Goal: Task Accomplishment & Management: Use online tool/utility

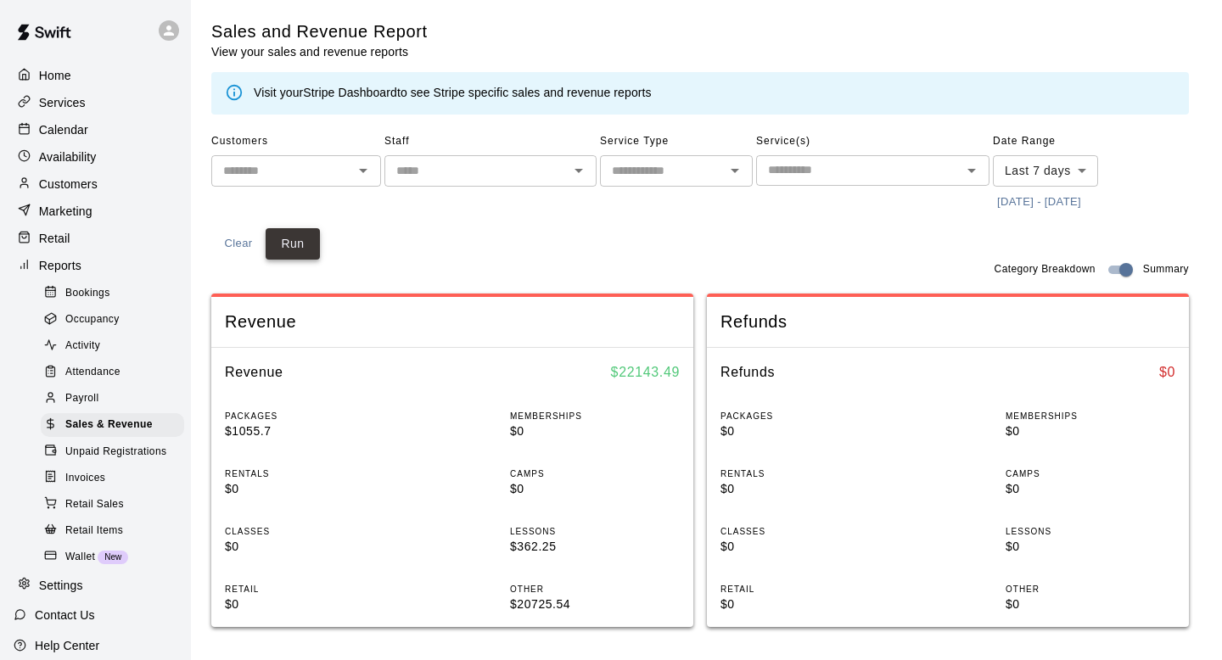
click at [294, 241] on button "Run" at bounding box center [293, 243] width 54 height 31
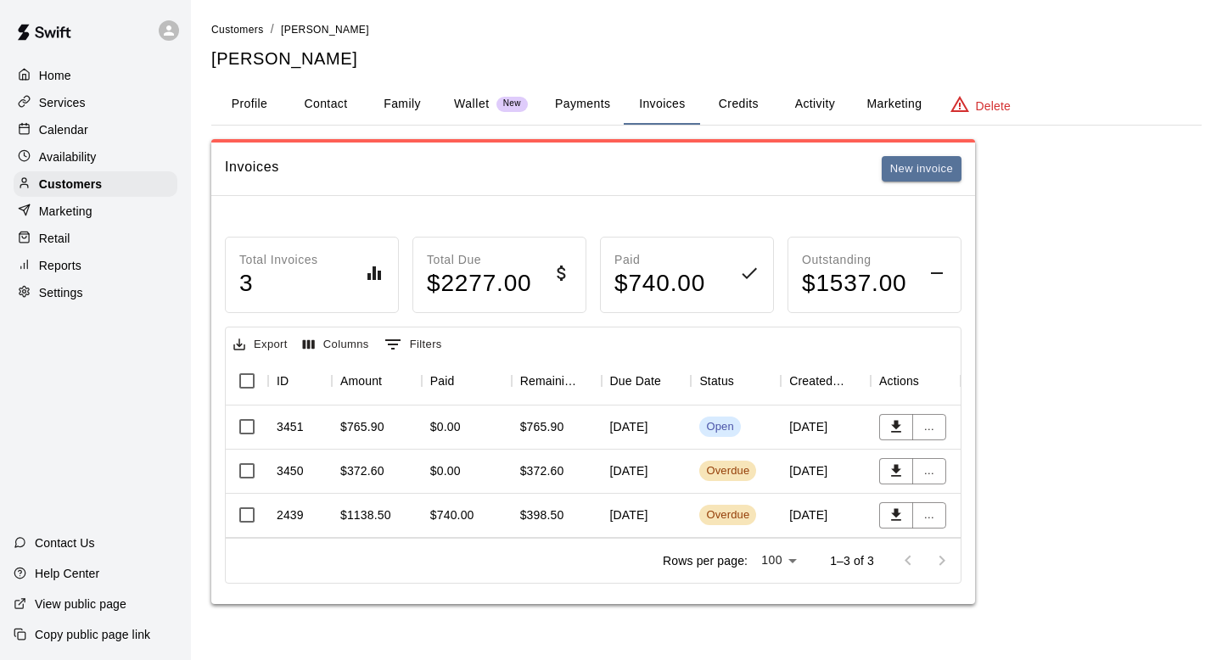
click at [250, 23] on link "Customers" at bounding box center [237, 29] width 53 height 14
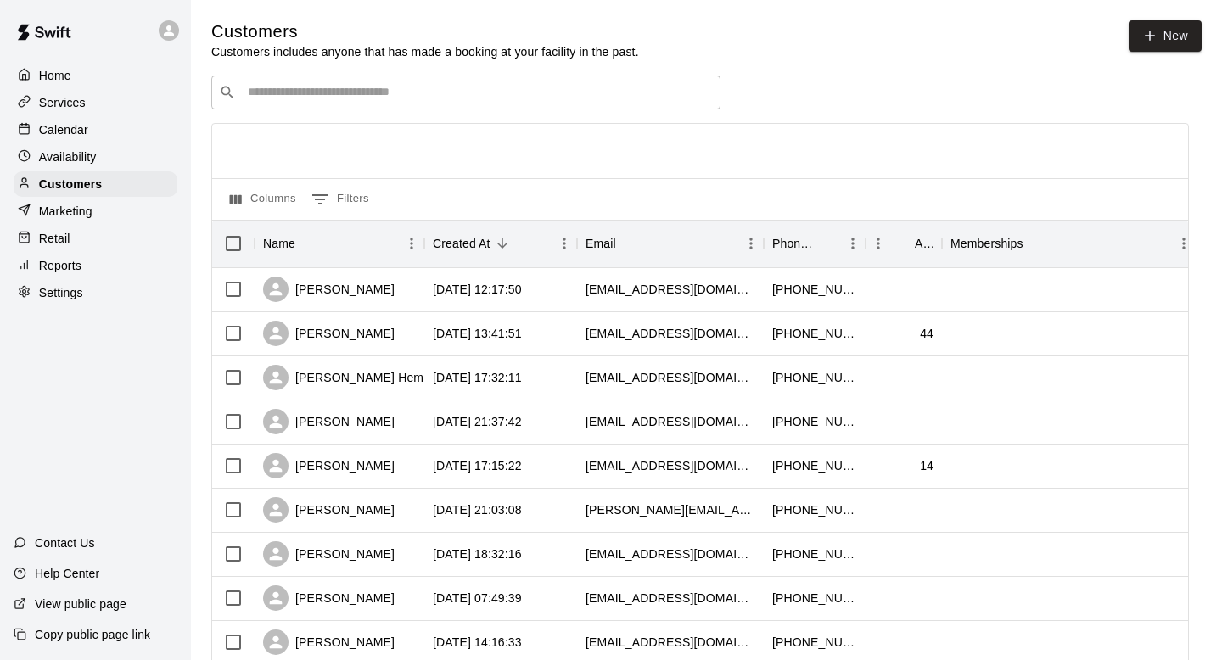
click at [378, 102] on div "​ ​" at bounding box center [465, 93] width 509 height 34
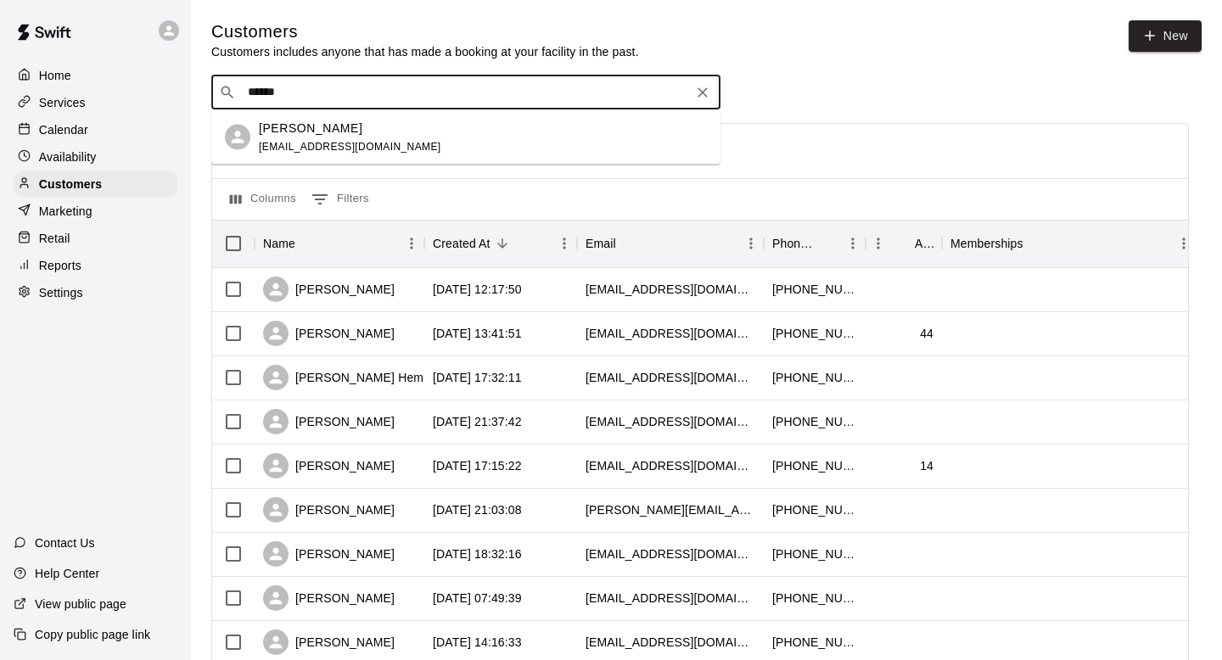
type input "******"
click at [295, 98] on input "******" at bounding box center [465, 92] width 445 height 17
click at [295, 133] on p "[PERSON_NAME]" at bounding box center [311, 128] width 104 height 18
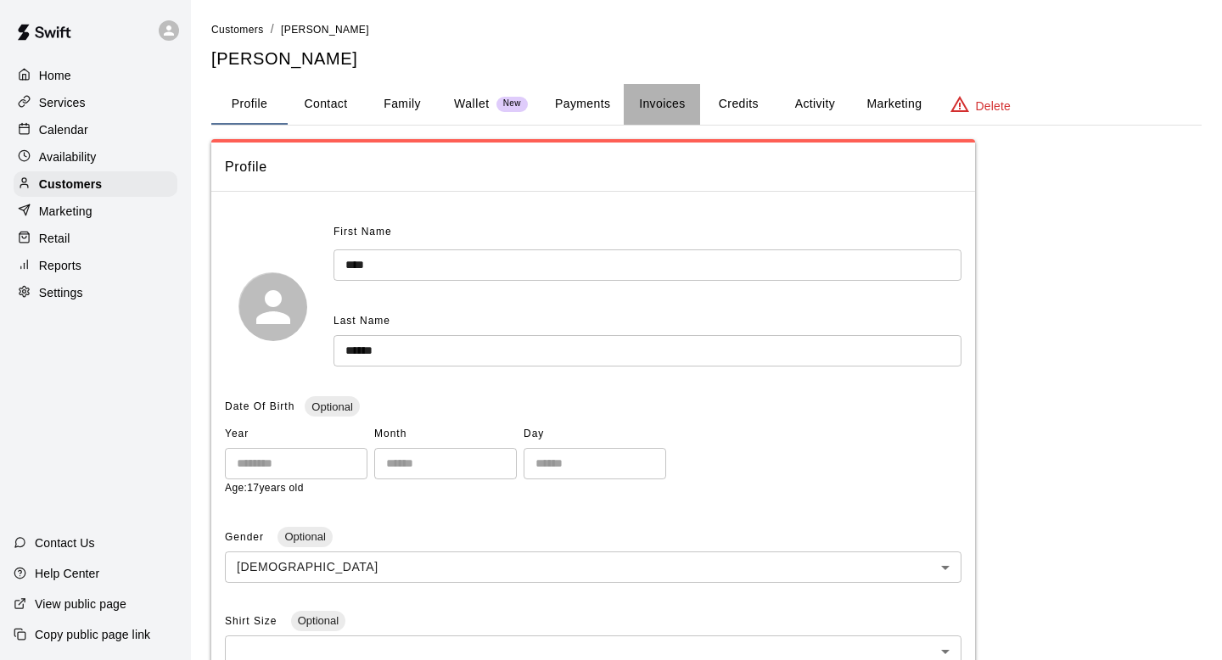
click at [665, 106] on button "Invoices" at bounding box center [662, 104] width 76 height 41
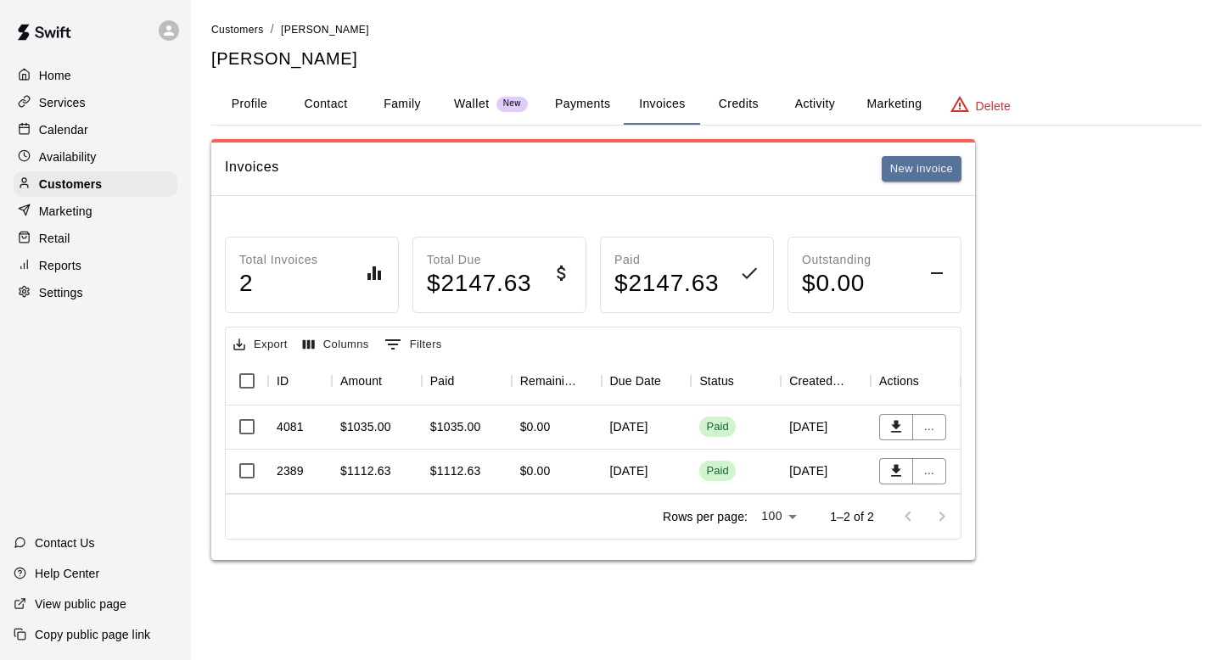
click at [576, 105] on button "Payments" at bounding box center [582, 104] width 82 height 41
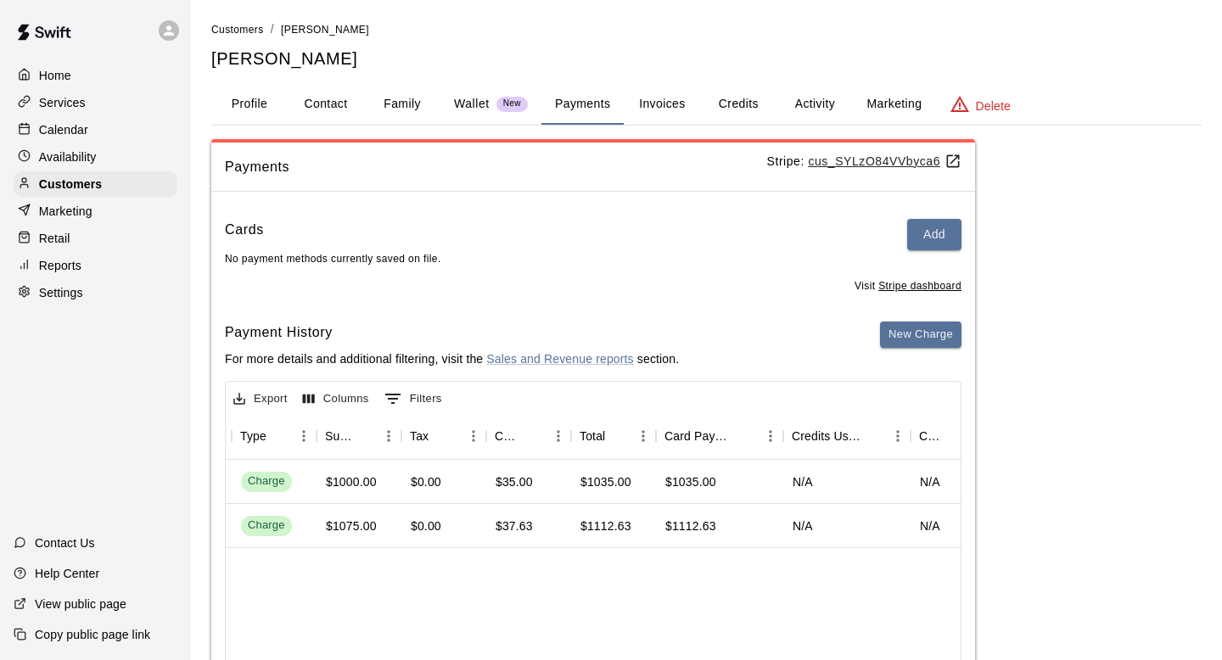
scroll to position [0, 618]
click at [658, 100] on button "Invoices" at bounding box center [662, 104] width 76 height 41
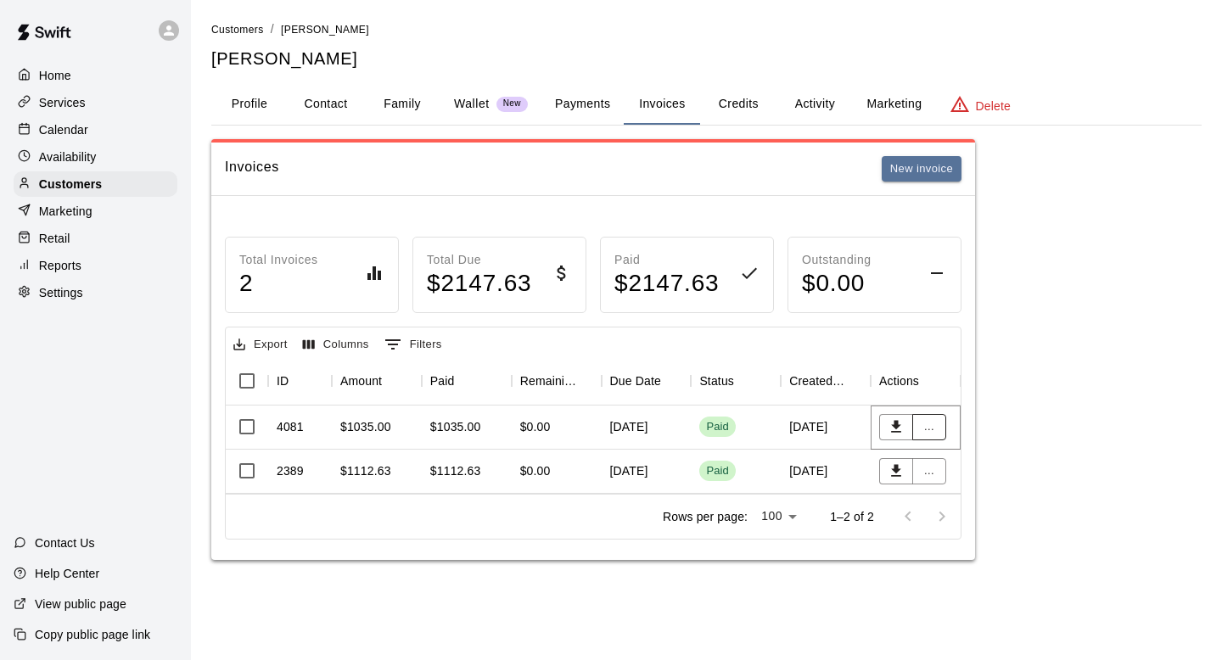
click at [929, 421] on button "..." at bounding box center [929, 427] width 34 height 26
click at [940, 460] on li "View details" at bounding box center [960, 461] width 96 height 28
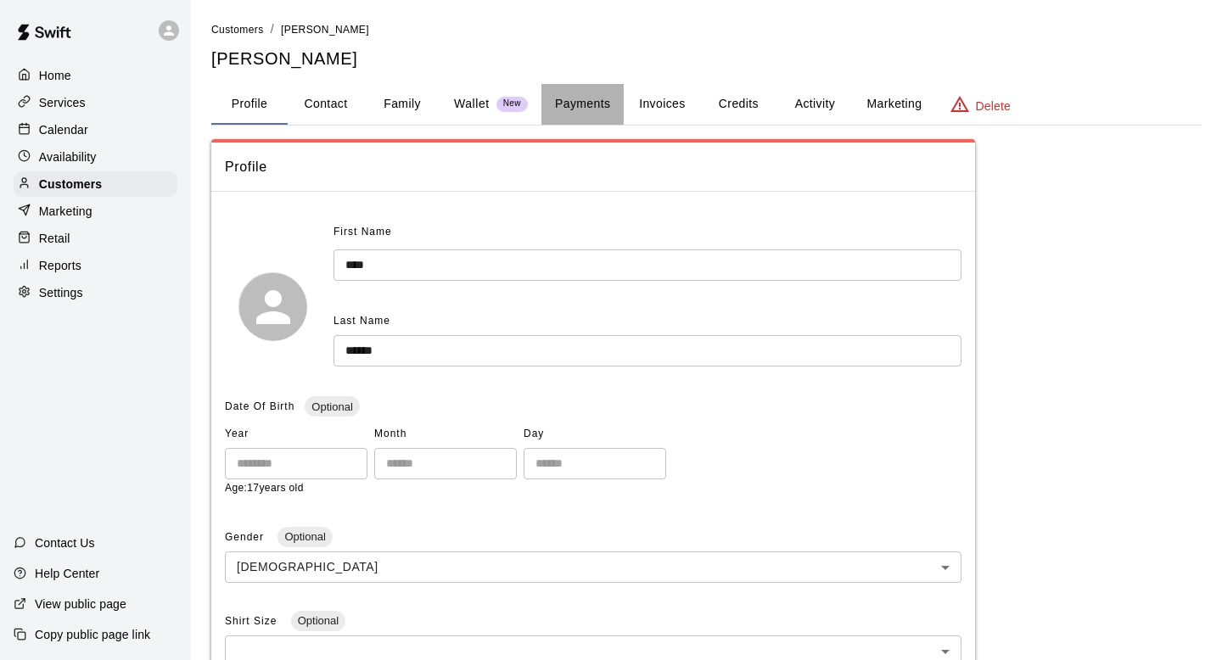
click at [589, 96] on button "Payments" at bounding box center [582, 104] width 82 height 41
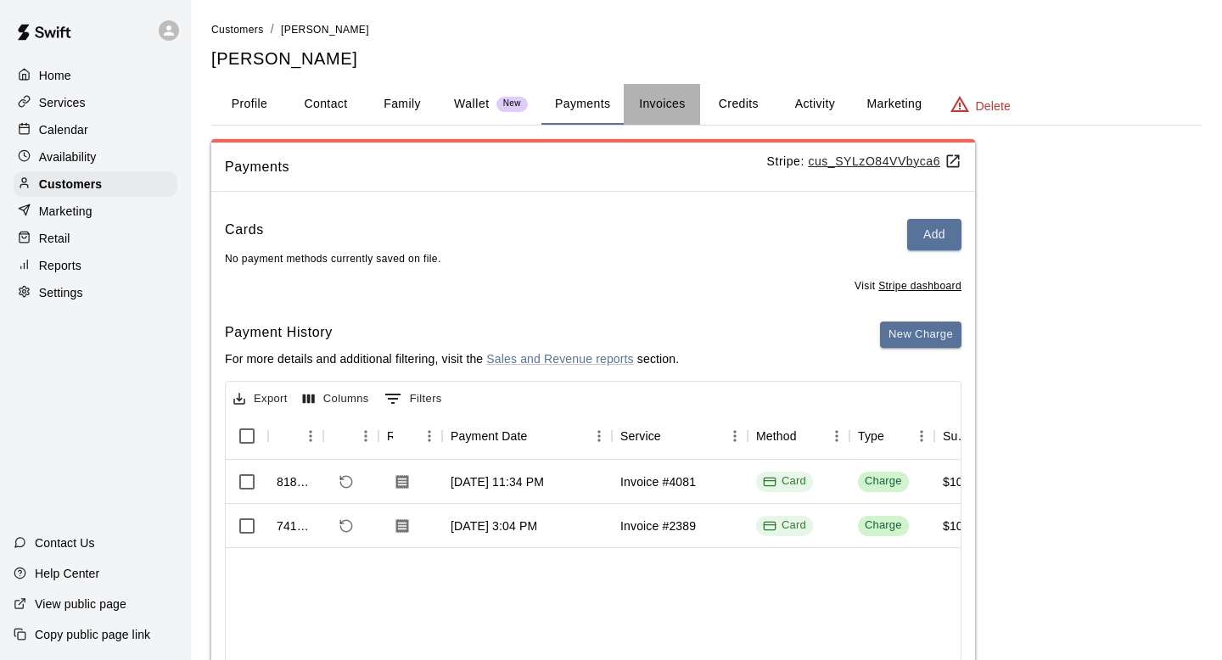
click at [659, 115] on button "Invoices" at bounding box center [662, 104] width 76 height 41
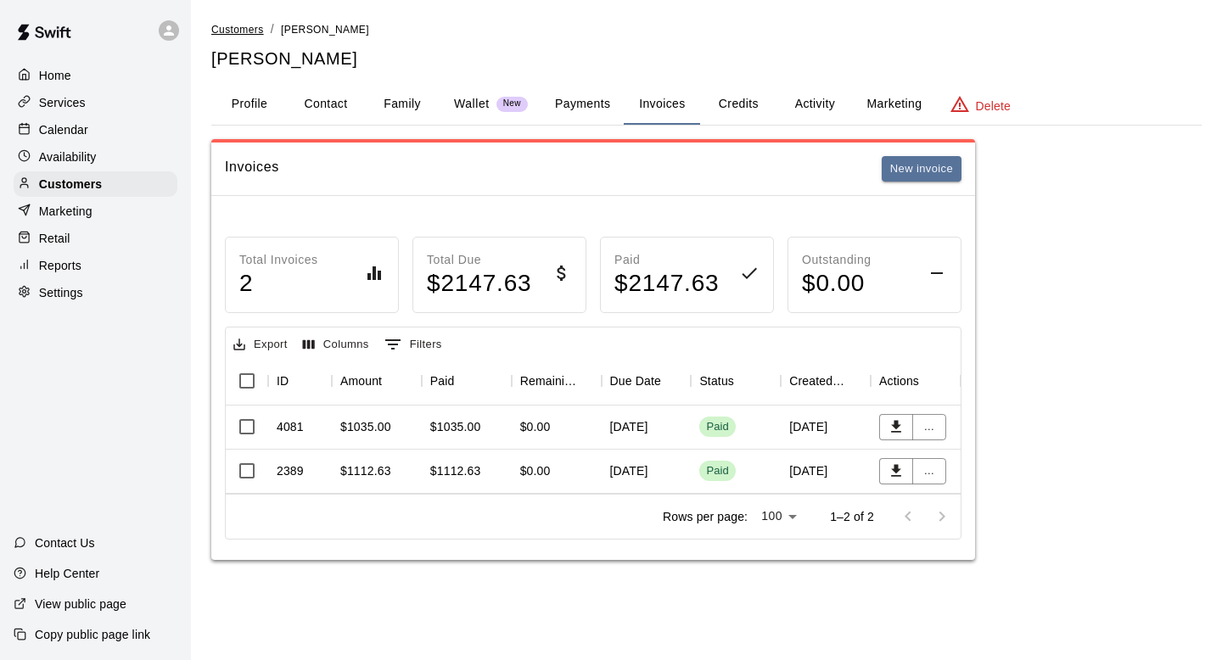
click at [243, 32] on span "Customers" at bounding box center [237, 30] width 53 height 12
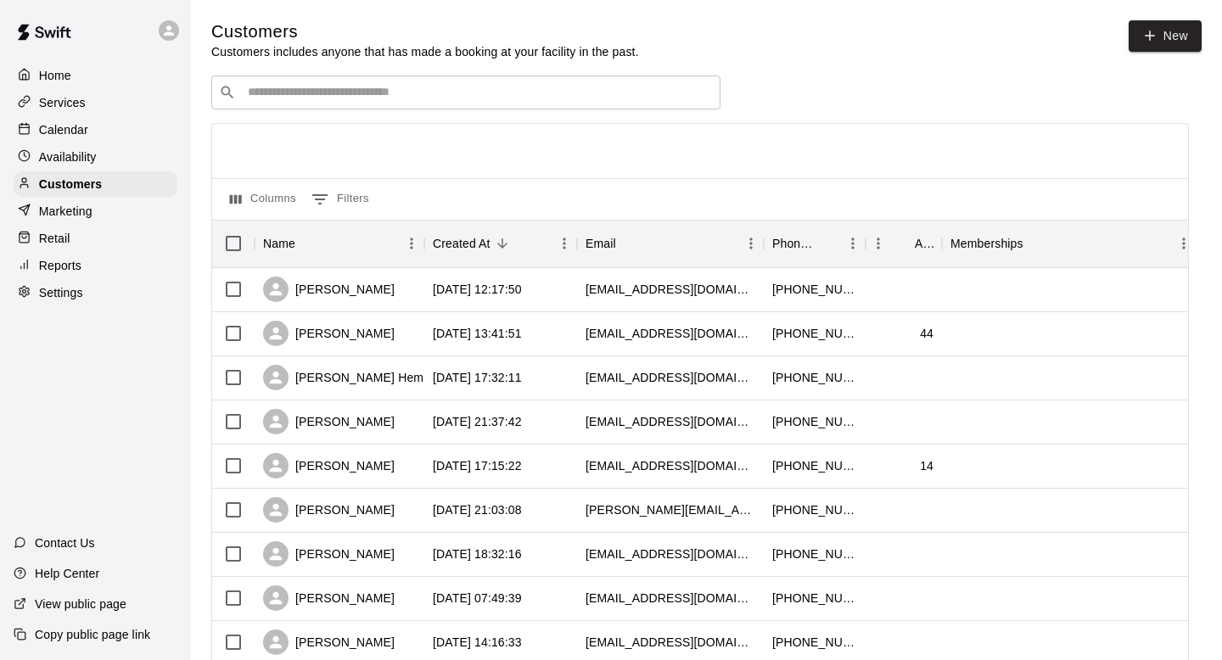
click at [287, 92] on input "Search customers by name or email" at bounding box center [478, 92] width 470 height 17
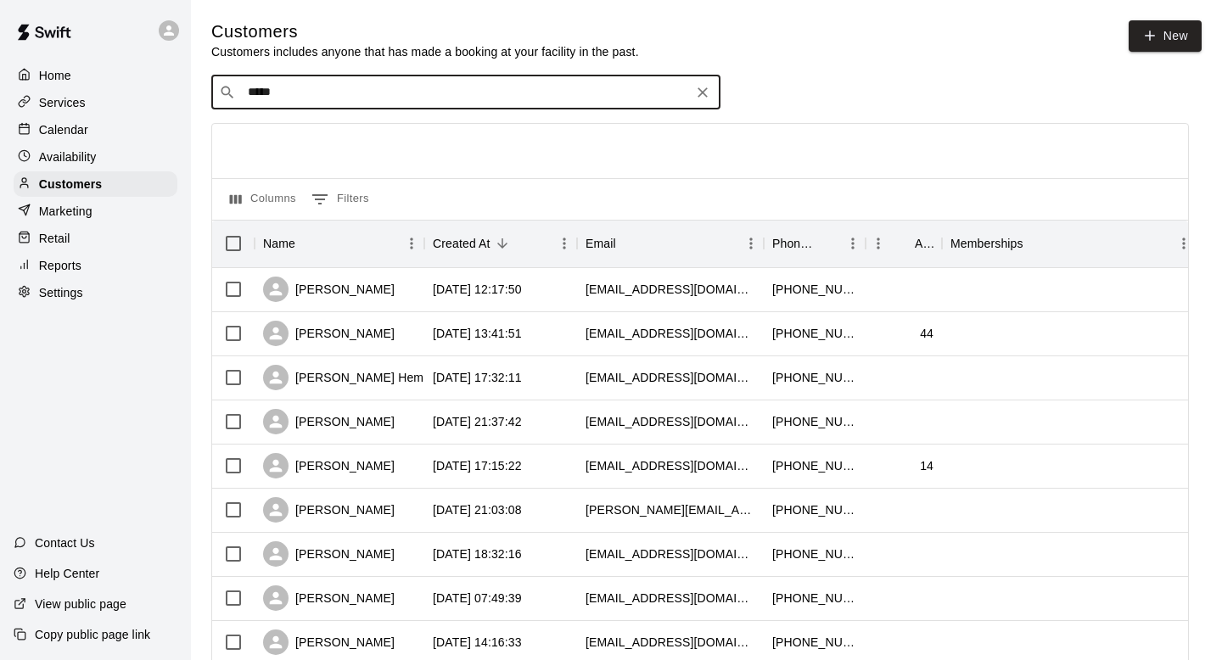
type input "******"
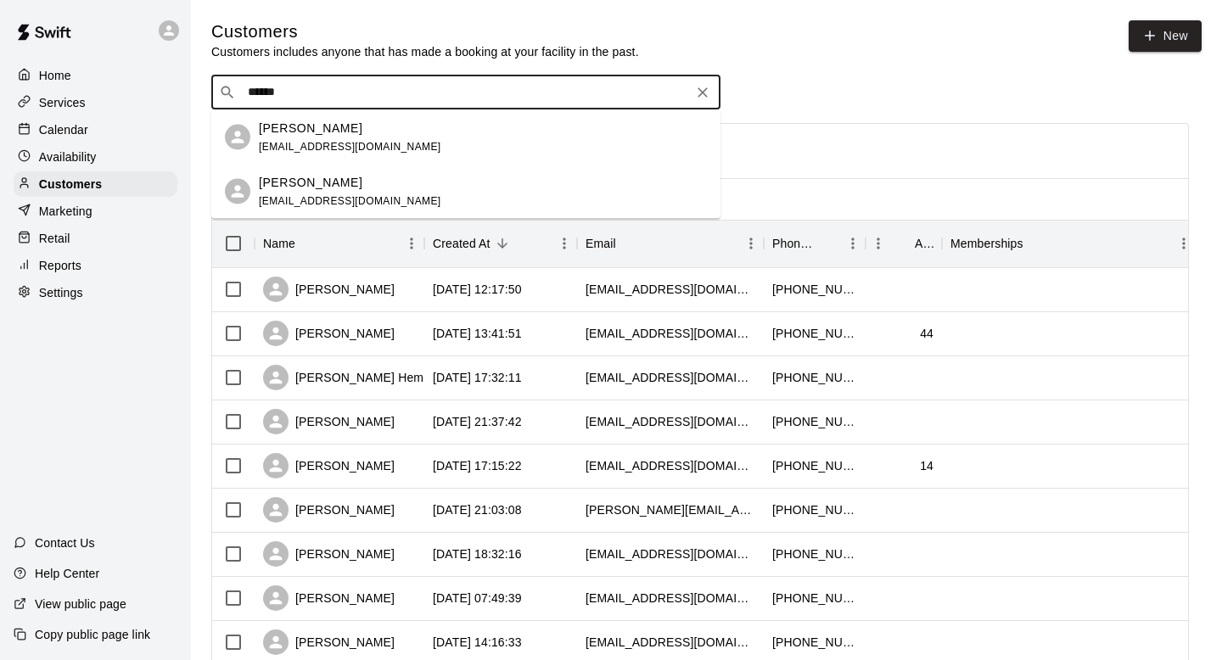
click at [278, 141] on span "[EMAIL_ADDRESS][DOMAIN_NAME]" at bounding box center [350, 146] width 182 height 12
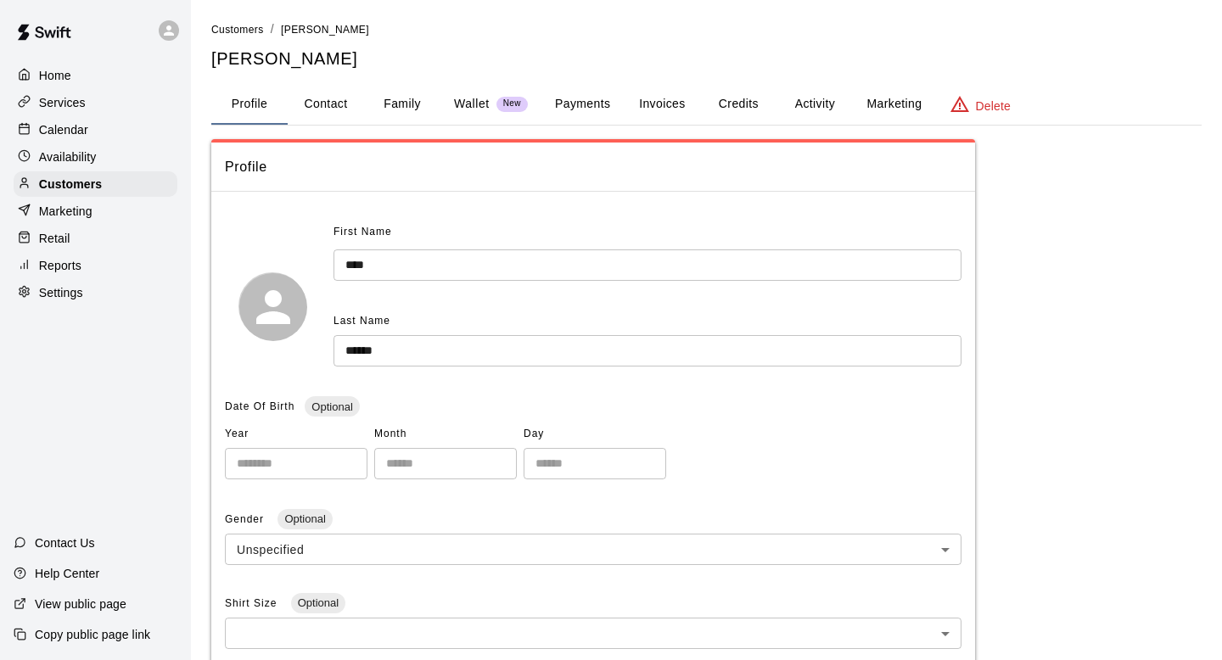
click at [599, 102] on button "Payments" at bounding box center [582, 104] width 82 height 41
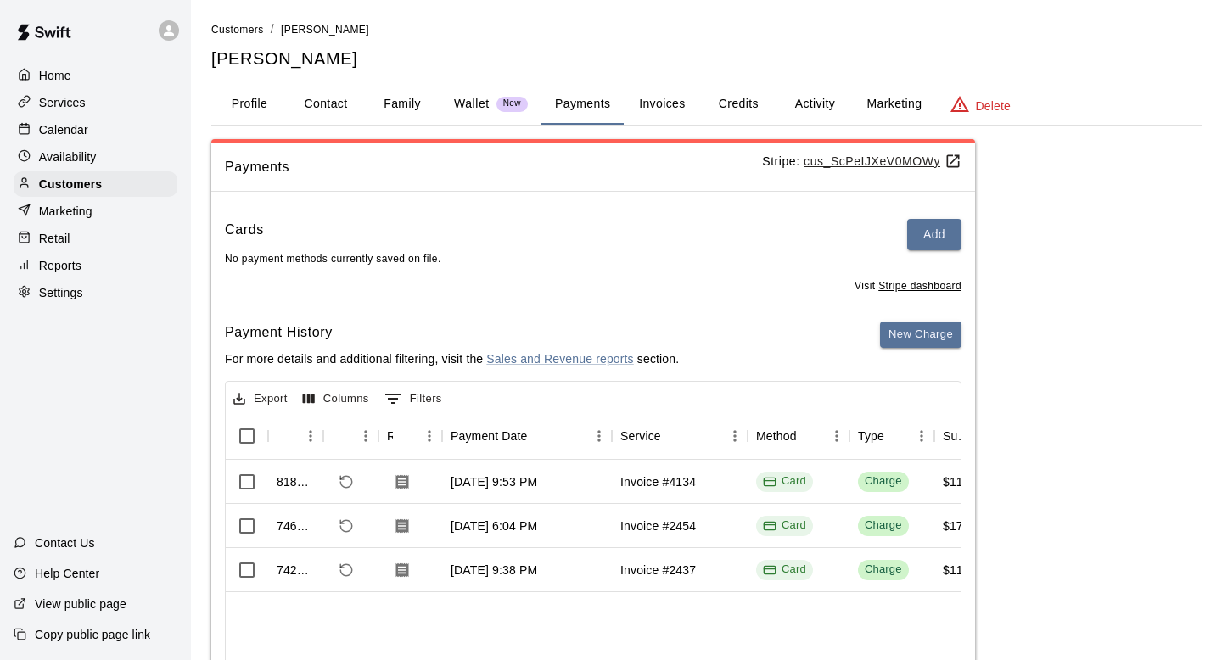
click at [667, 100] on button "Invoices" at bounding box center [662, 104] width 76 height 41
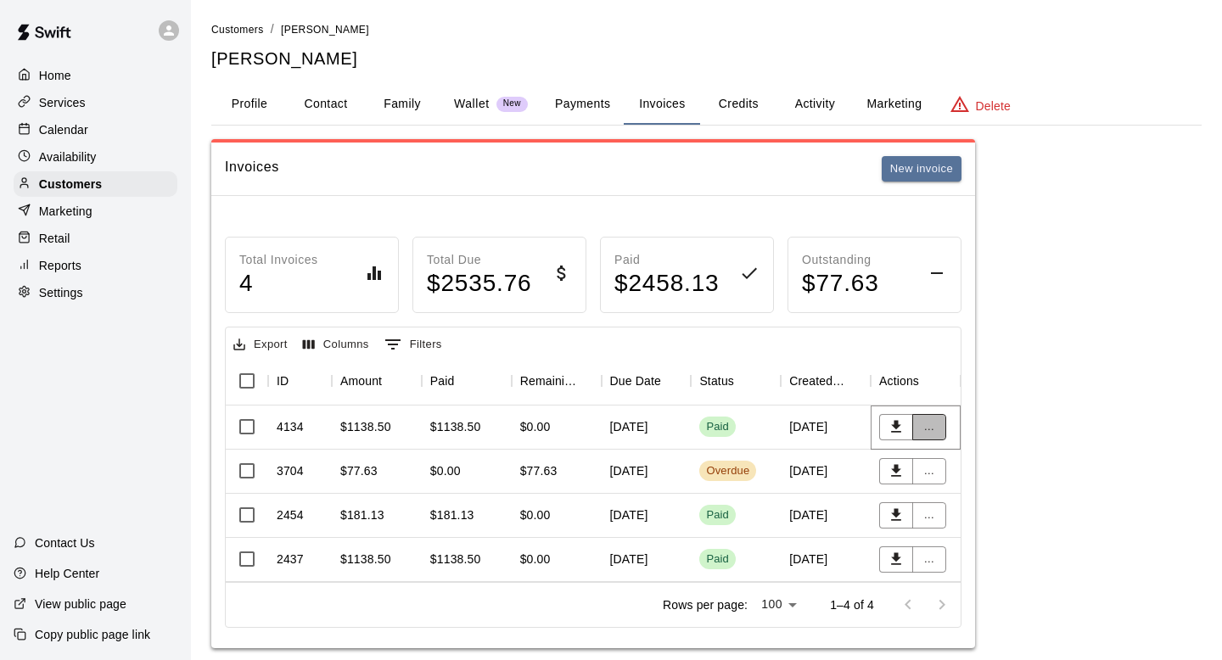
click at [929, 433] on button "..." at bounding box center [929, 427] width 34 height 26
click at [946, 463] on li "View details" at bounding box center [960, 461] width 96 height 28
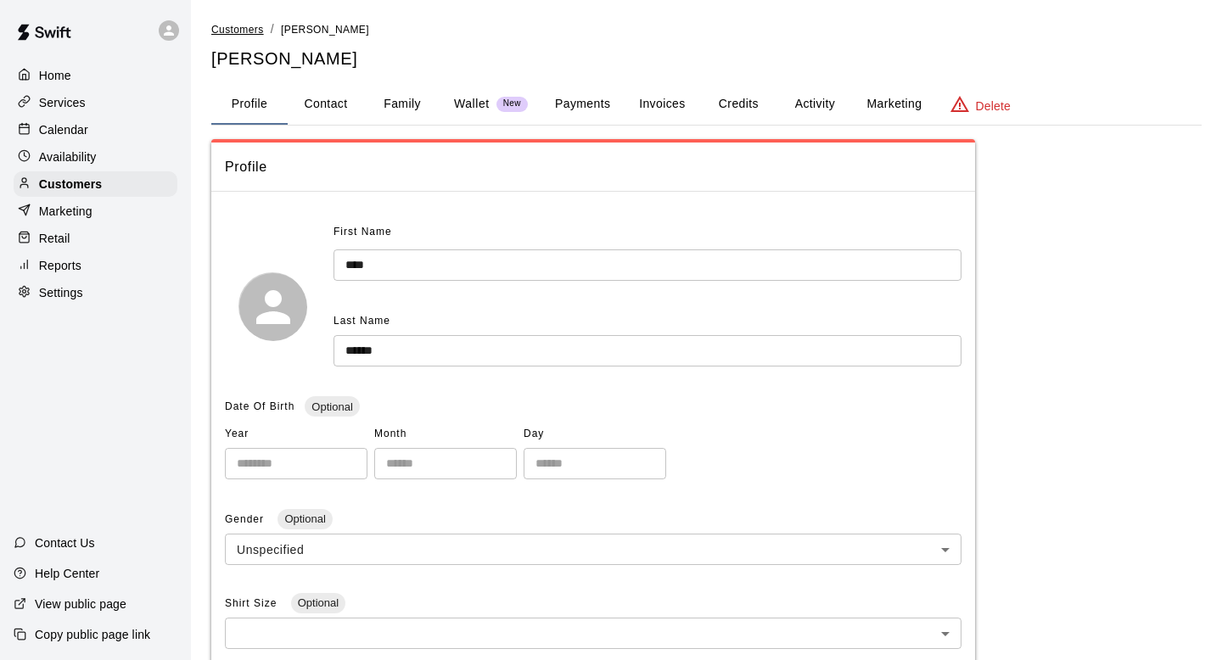
click at [251, 33] on span "Customers" at bounding box center [237, 30] width 53 height 12
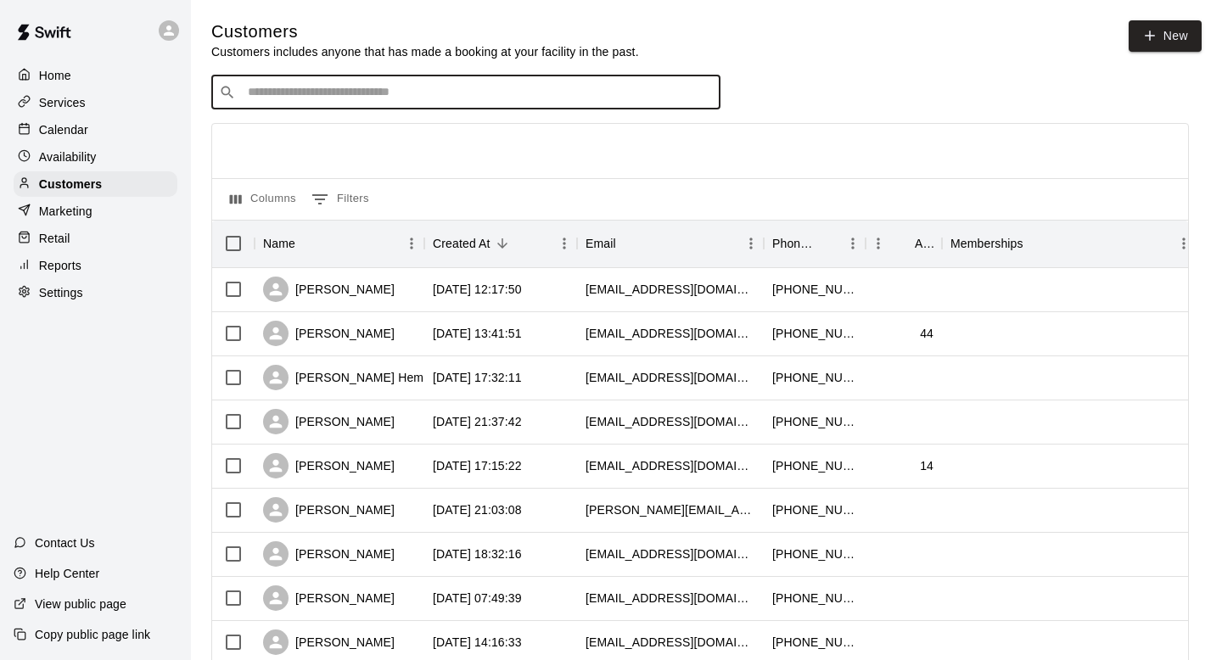
click at [453, 91] on input "Search customers by name or email" at bounding box center [478, 92] width 470 height 17
type input "*"
type input "*******"
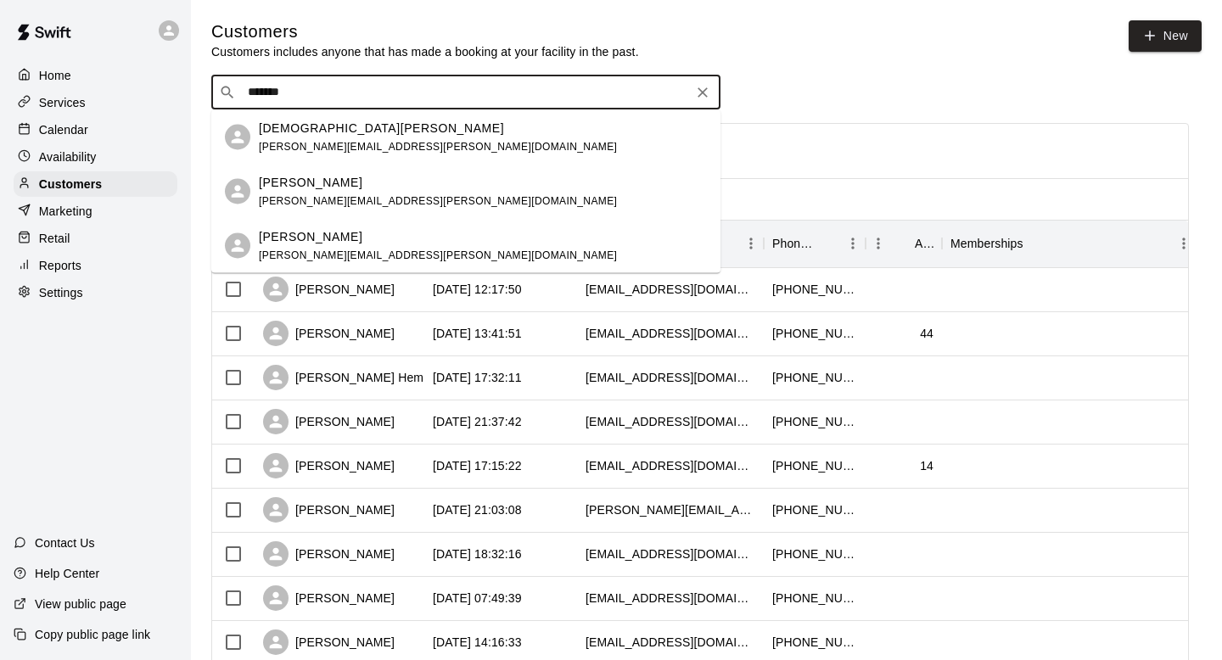
click at [405, 210] on div "[PERSON_NAME] [PERSON_NAME][EMAIL_ADDRESS][PERSON_NAME][DOMAIN_NAME]" at bounding box center [465, 192] width 509 height 54
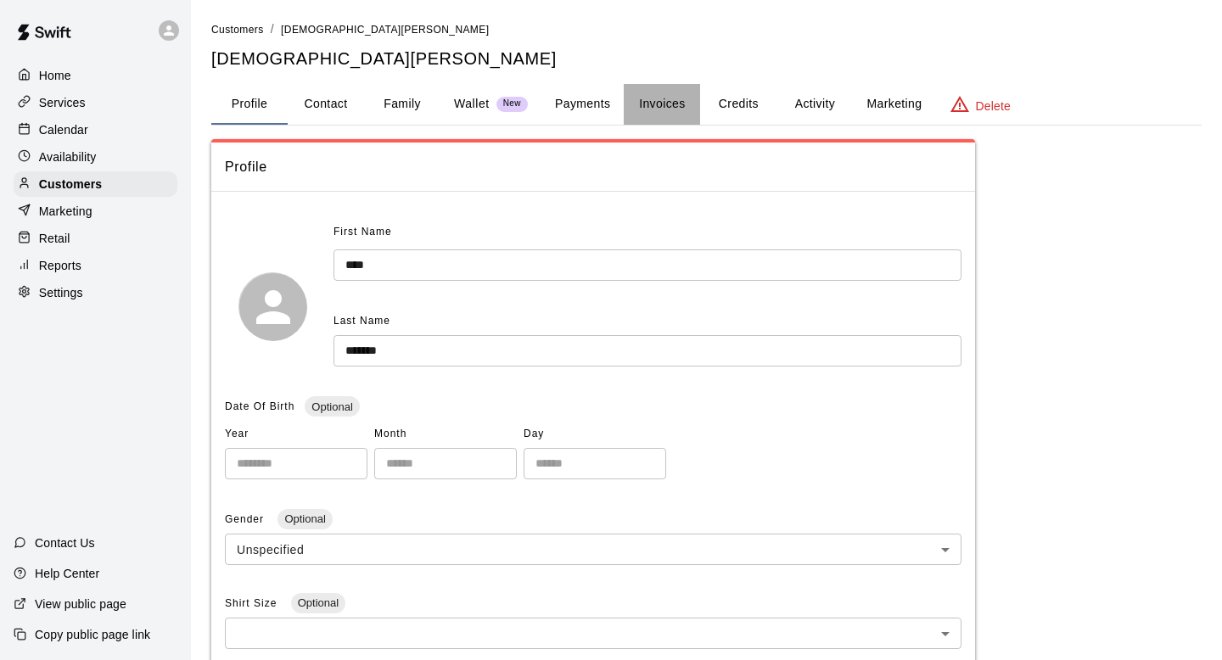
click at [673, 99] on button "Invoices" at bounding box center [662, 104] width 76 height 41
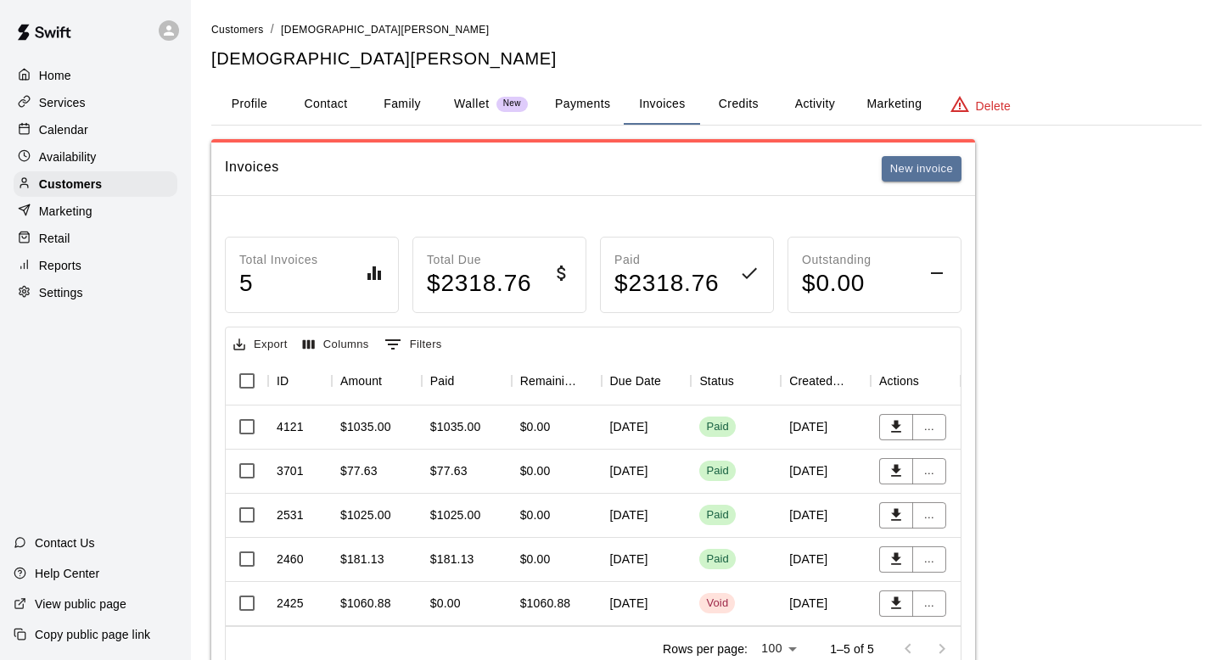
click at [581, 99] on button "Payments" at bounding box center [582, 104] width 82 height 41
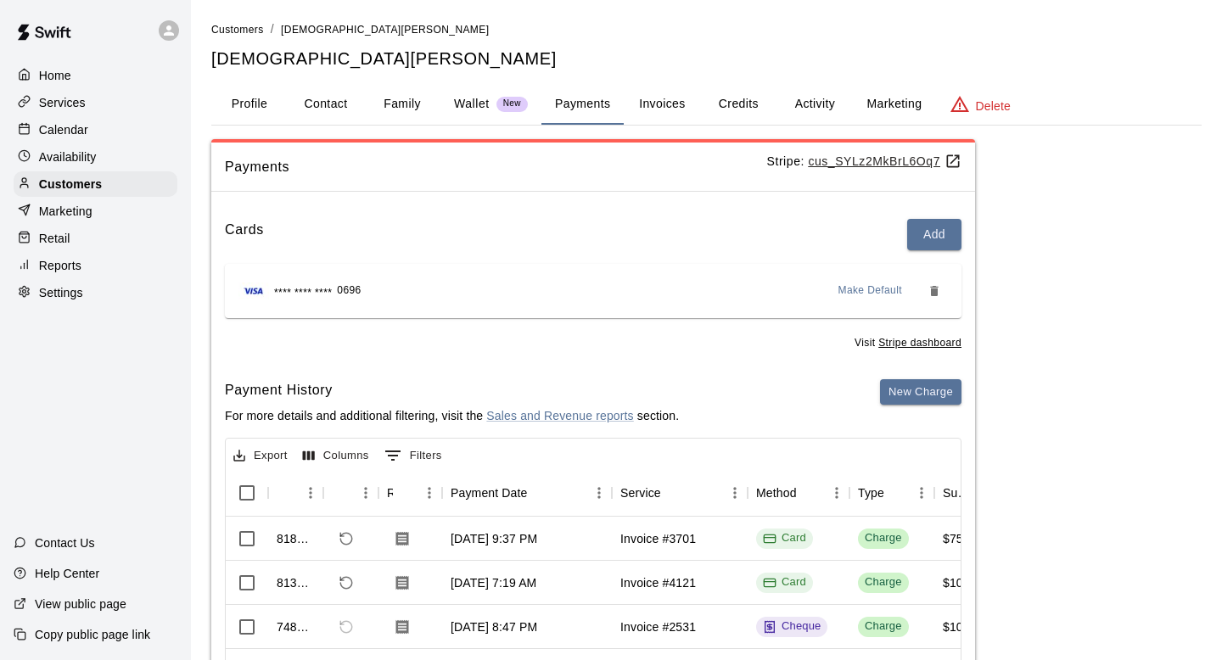
click at [671, 97] on button "Invoices" at bounding box center [662, 104] width 76 height 41
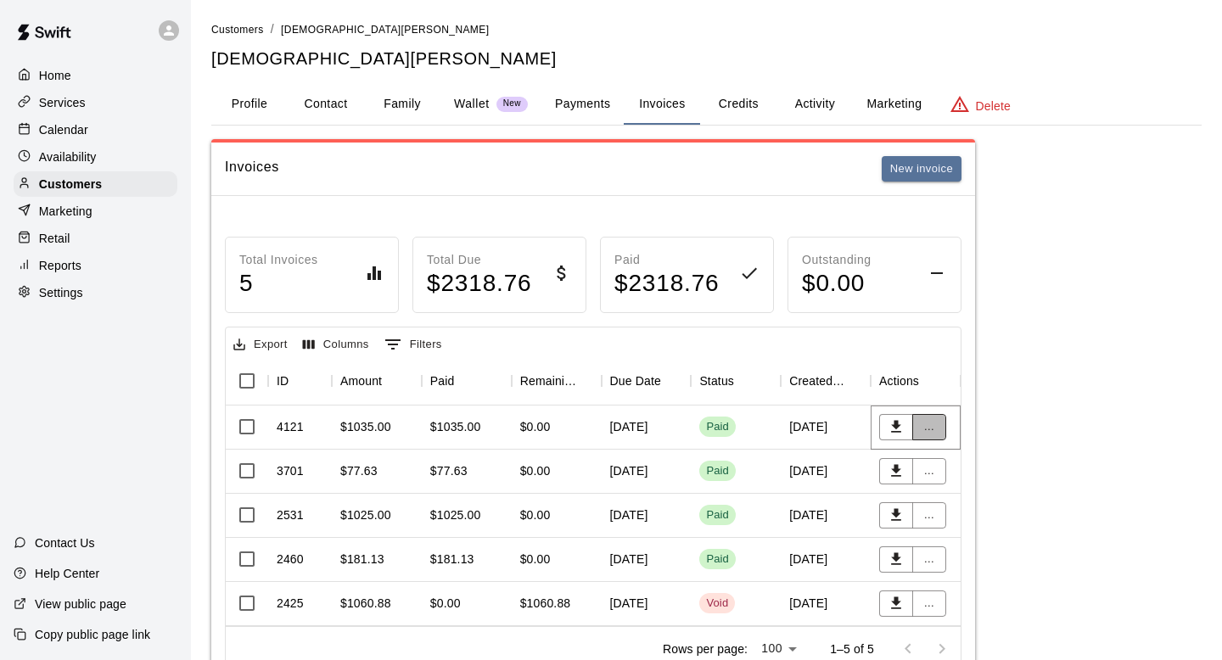
click at [935, 432] on button "..." at bounding box center [929, 427] width 34 height 26
click at [935, 460] on li "View details" at bounding box center [960, 461] width 96 height 28
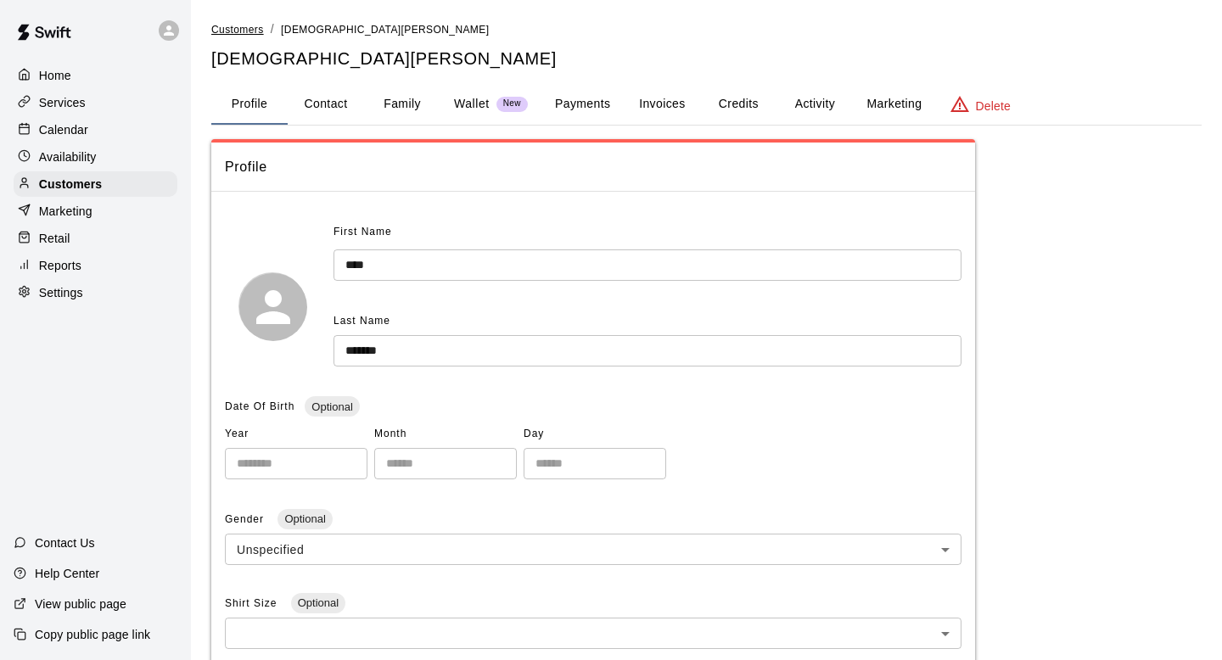
click at [225, 26] on span "Customers" at bounding box center [237, 30] width 53 height 12
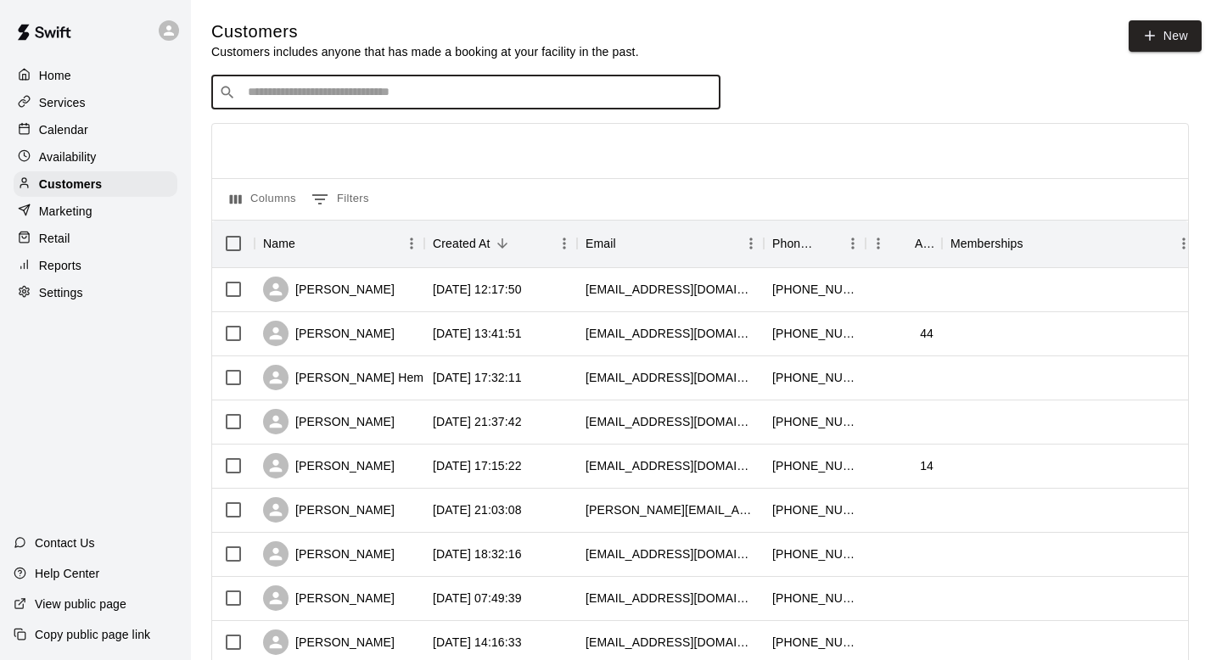
click at [278, 96] on input "Search customers by name or email" at bounding box center [478, 92] width 470 height 17
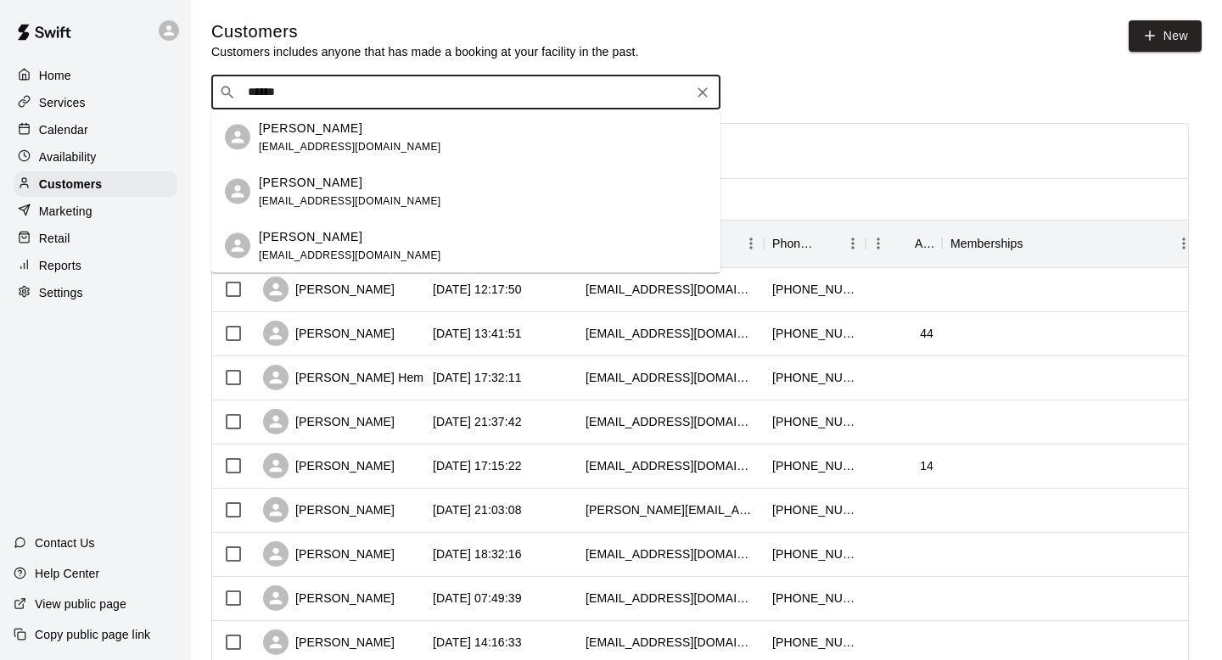
type input "*******"
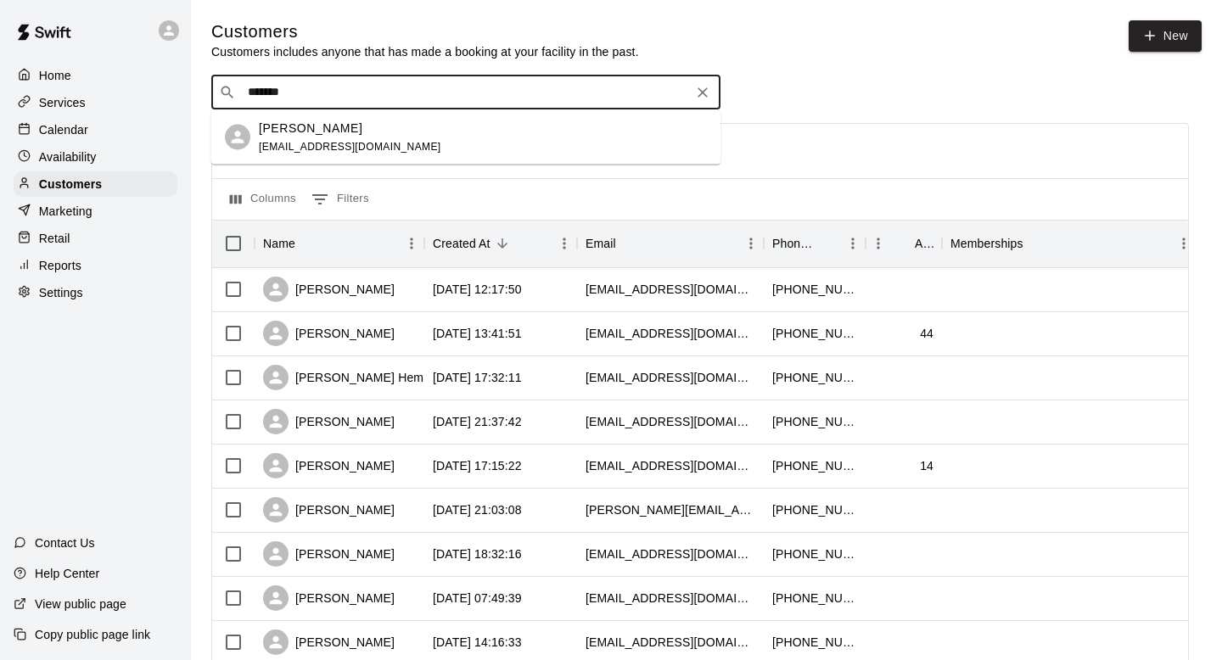
click at [314, 139] on div "[PERSON_NAME] [EMAIL_ADDRESS][DOMAIN_NAME]" at bounding box center [350, 137] width 182 height 36
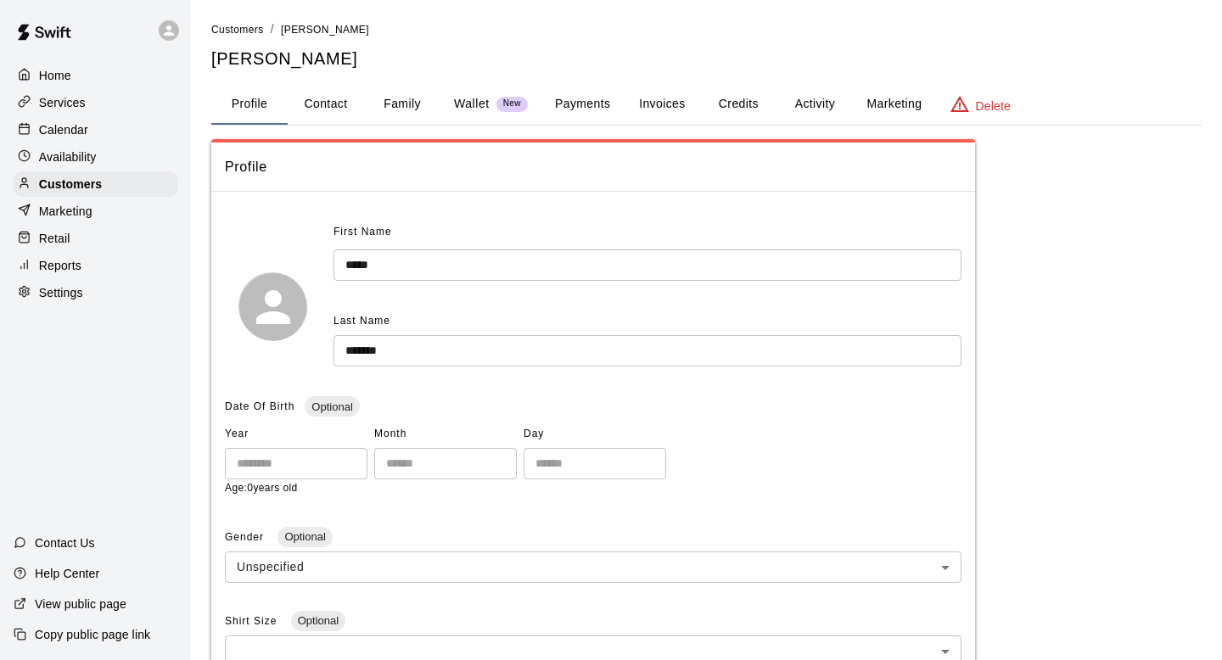
click at [593, 100] on button "Payments" at bounding box center [582, 104] width 82 height 41
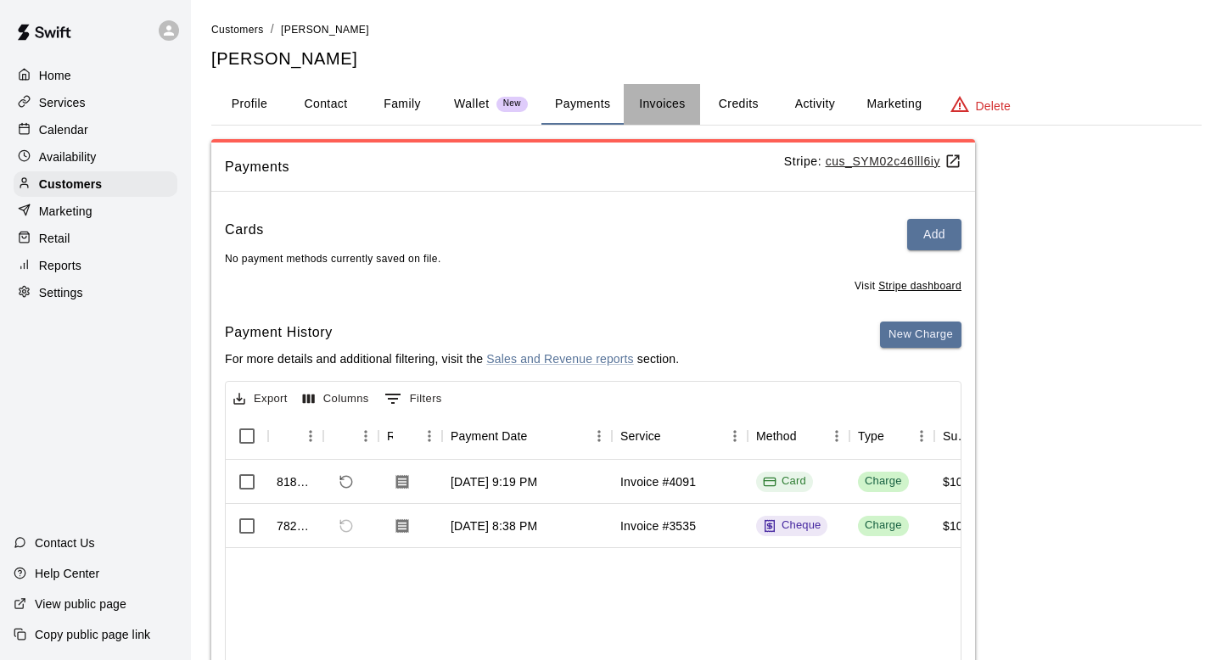
click at [656, 103] on button "Invoices" at bounding box center [662, 104] width 76 height 41
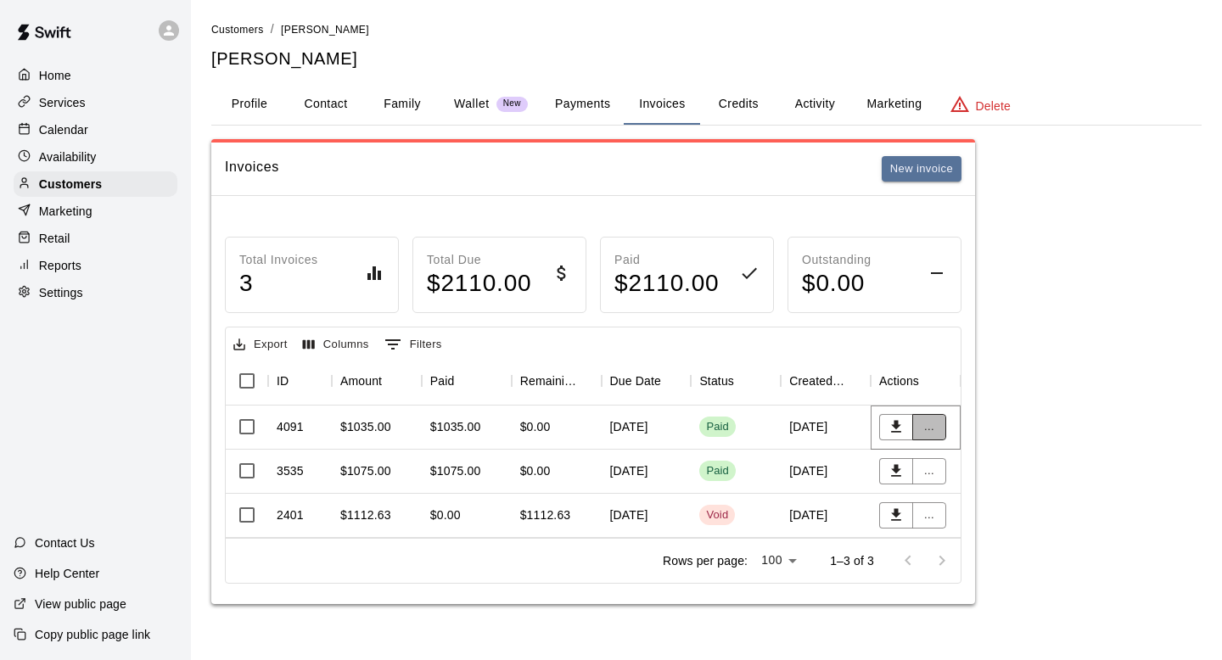
click at [930, 427] on button "..." at bounding box center [929, 427] width 34 height 26
click at [940, 462] on li "View details" at bounding box center [960, 461] width 96 height 28
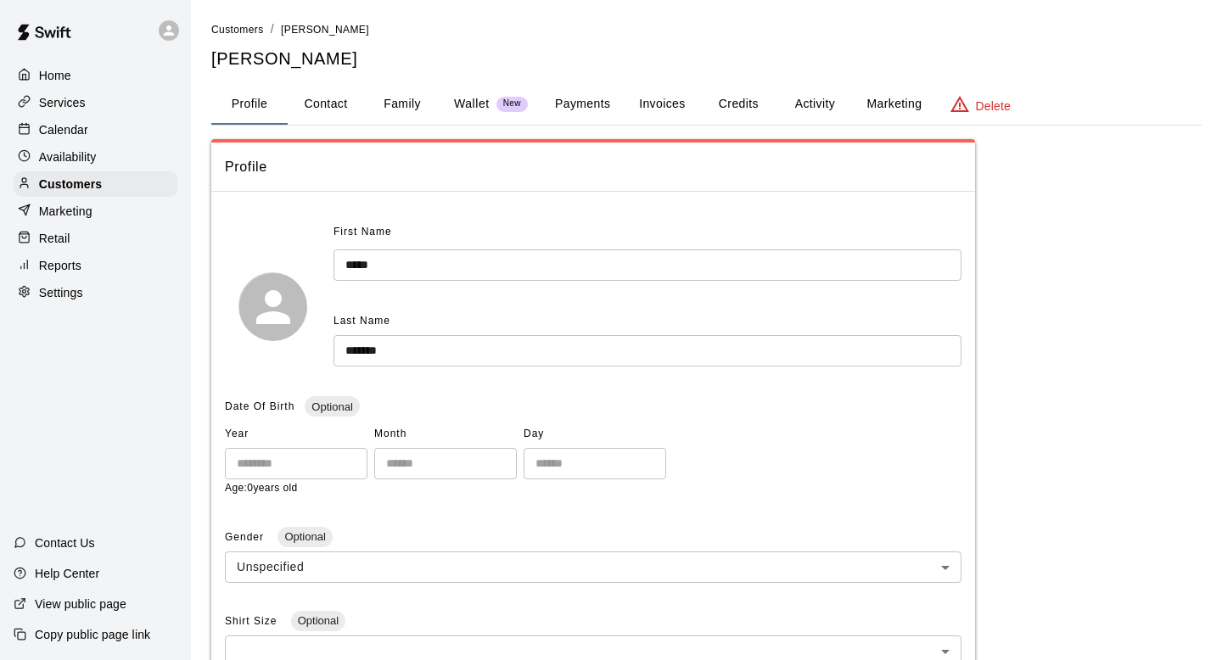
click at [587, 108] on button "Payments" at bounding box center [582, 104] width 82 height 41
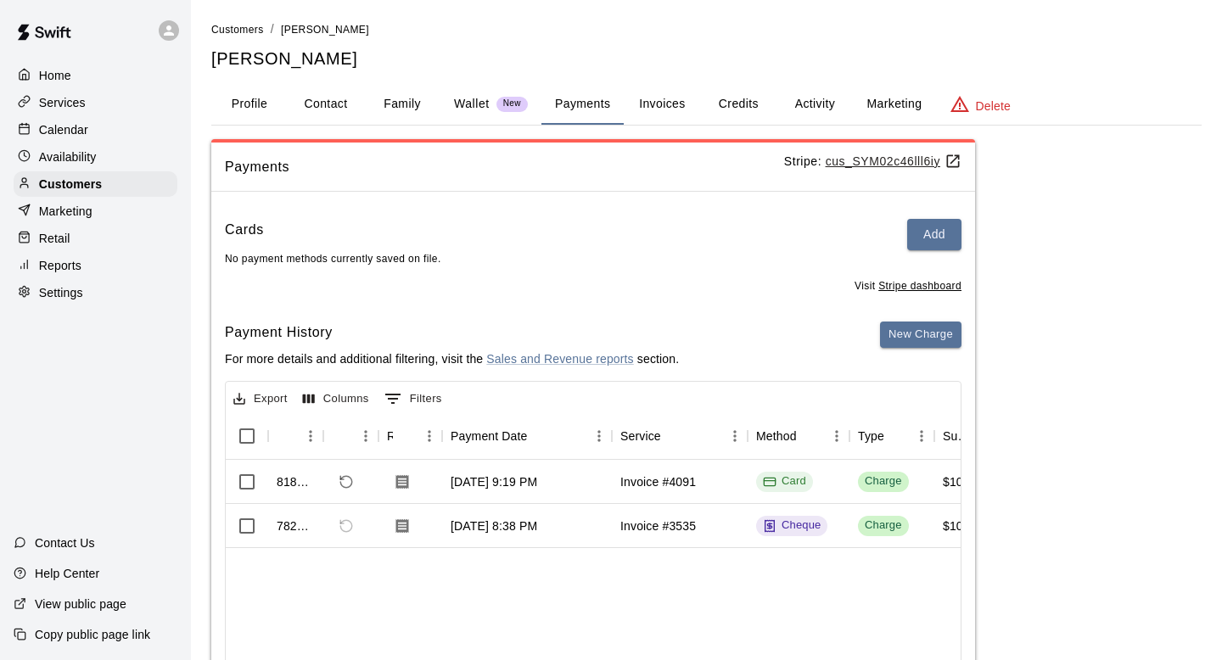
click at [680, 108] on button "Invoices" at bounding box center [662, 104] width 76 height 41
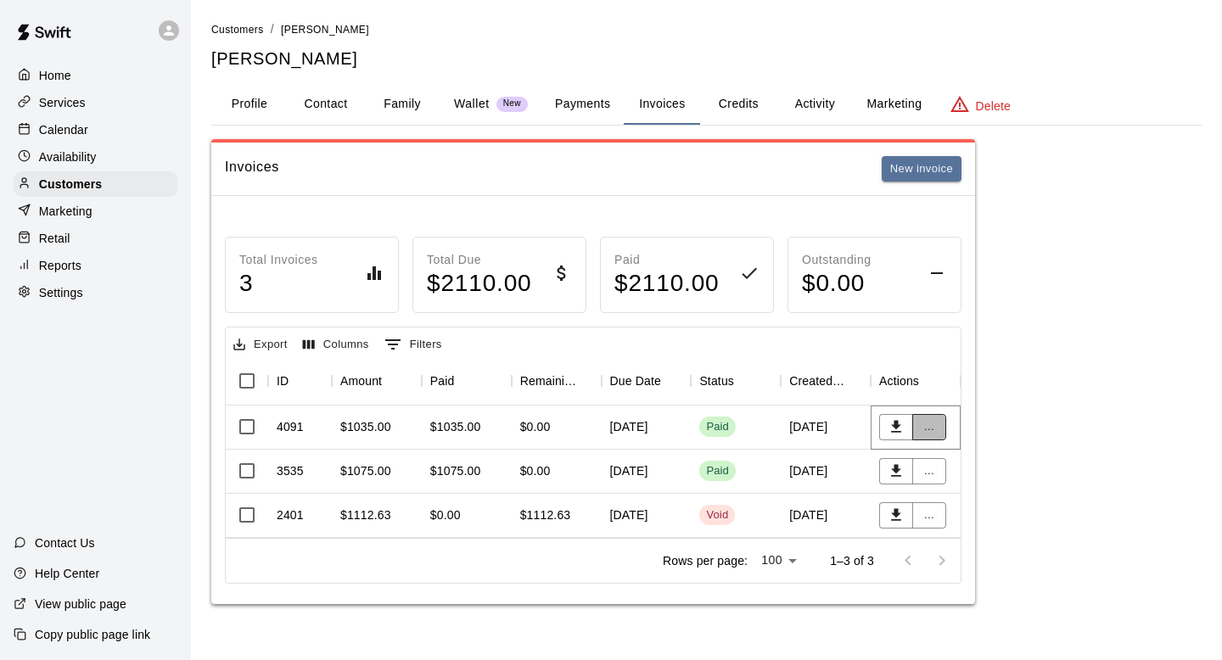
click at [929, 423] on button "..." at bounding box center [929, 427] width 34 height 26
click at [945, 457] on li "View details" at bounding box center [960, 461] width 96 height 28
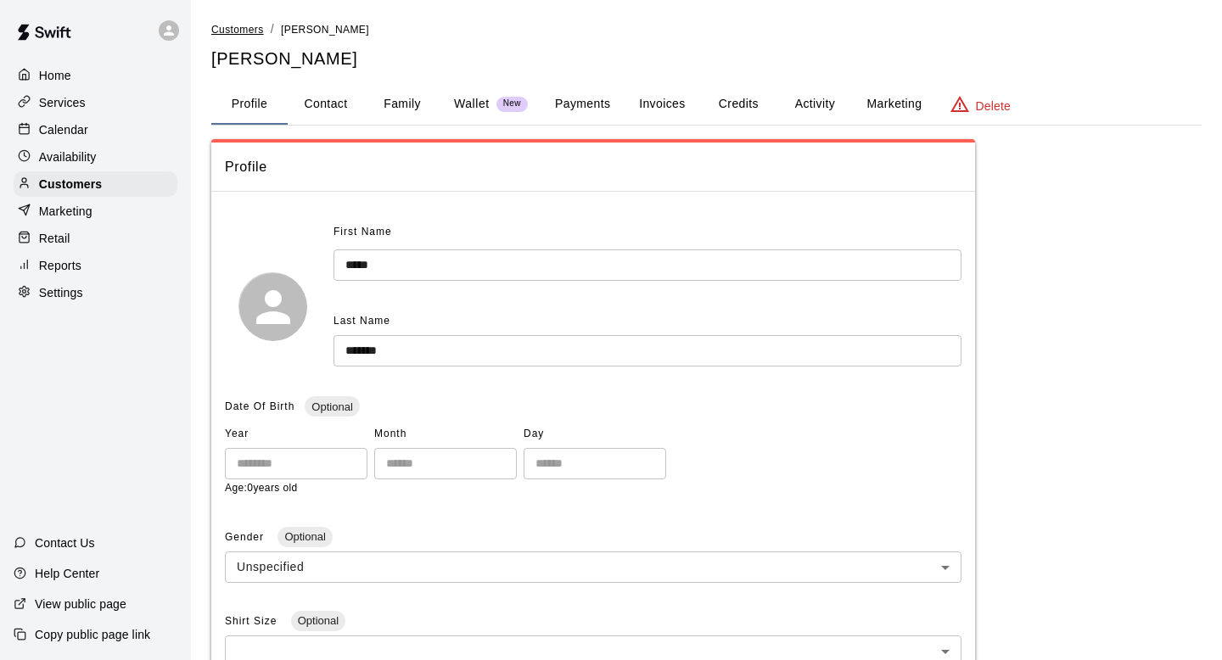
click at [242, 25] on span "Customers" at bounding box center [237, 30] width 53 height 12
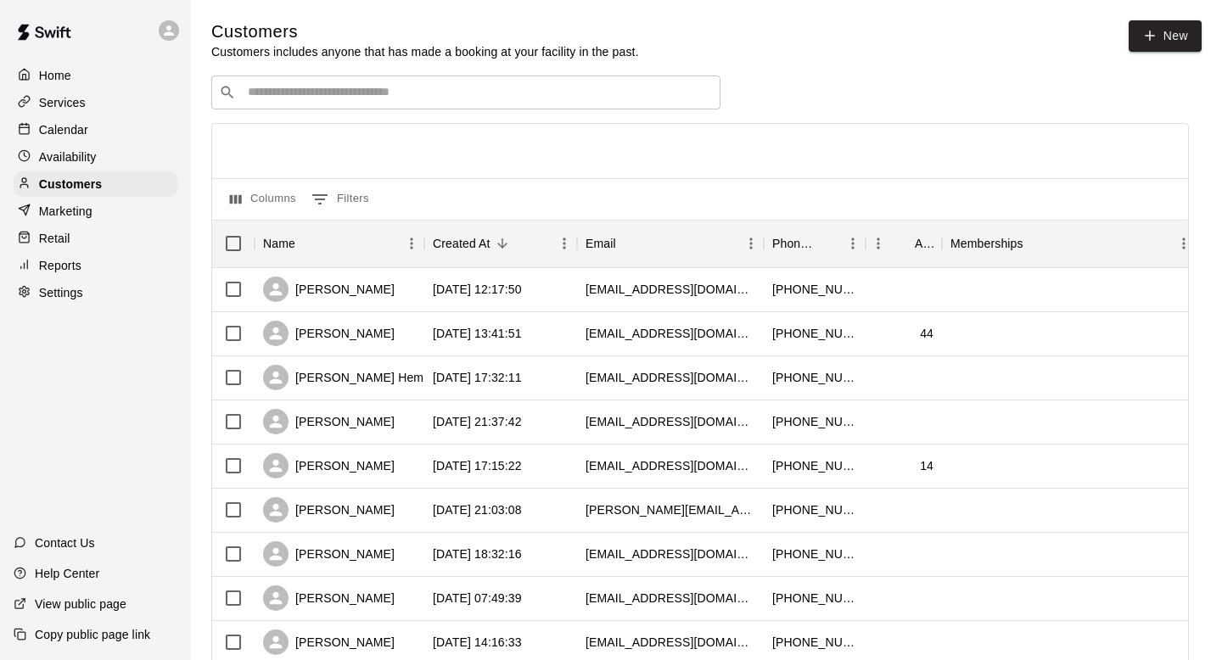
click at [366, 86] on input "Search customers by name or email" at bounding box center [478, 92] width 470 height 17
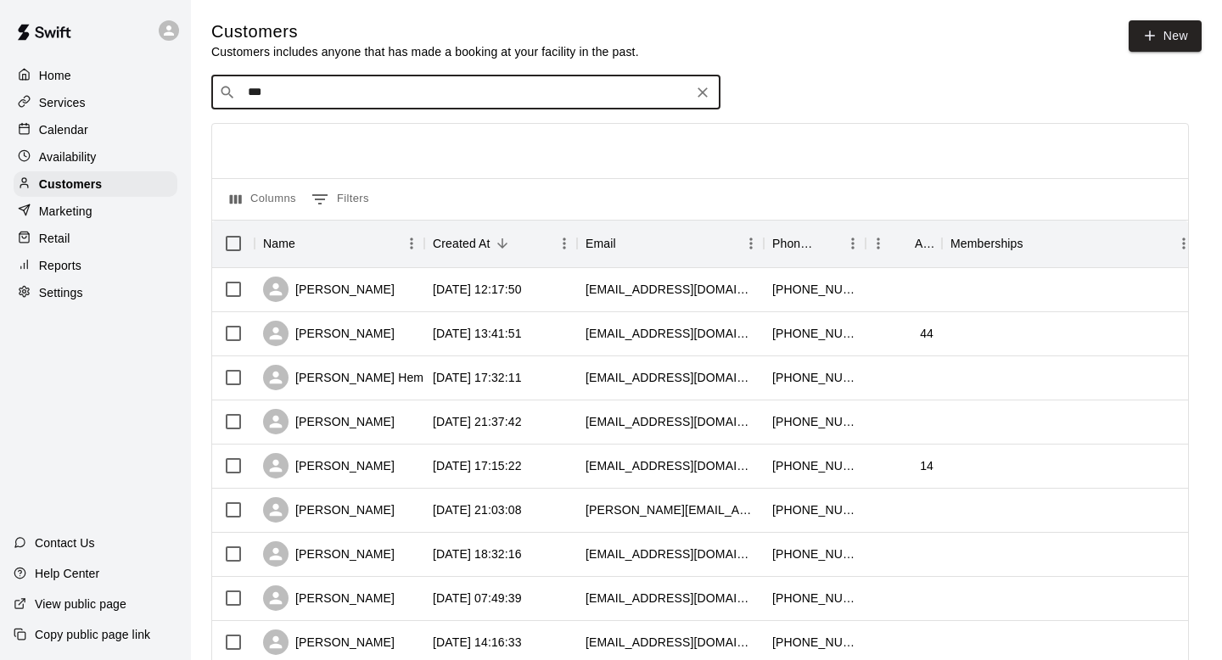
type input "****"
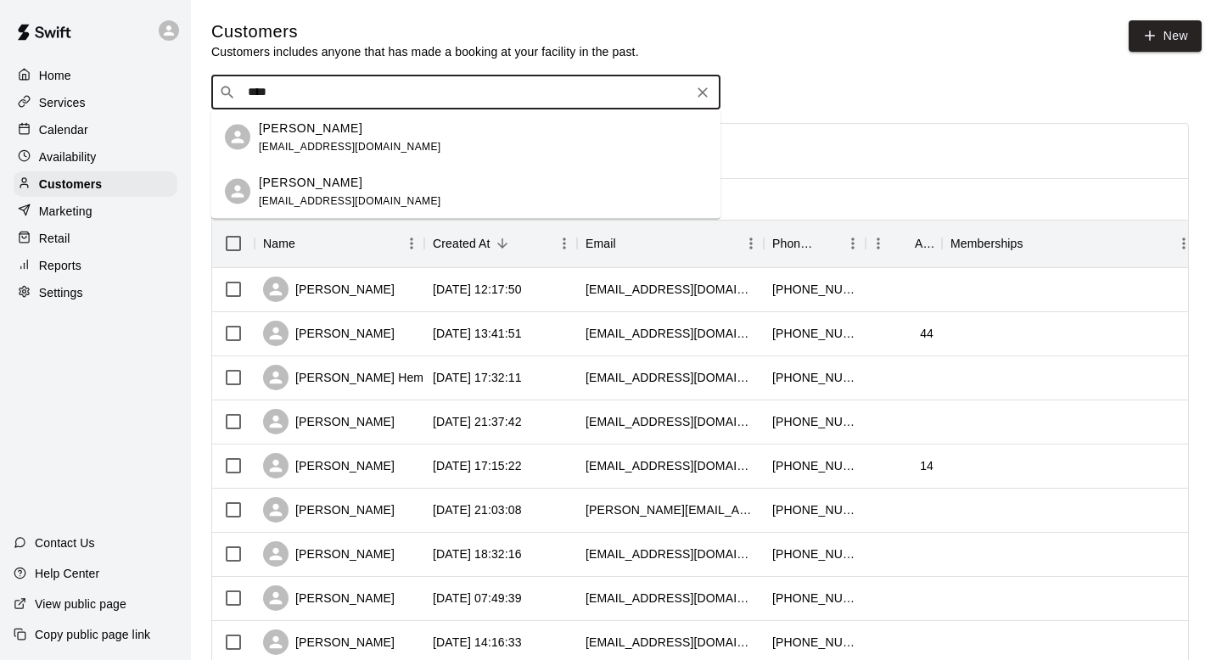
click at [368, 133] on div "[PERSON_NAME] [EMAIL_ADDRESS][DOMAIN_NAME]" at bounding box center [483, 137] width 448 height 36
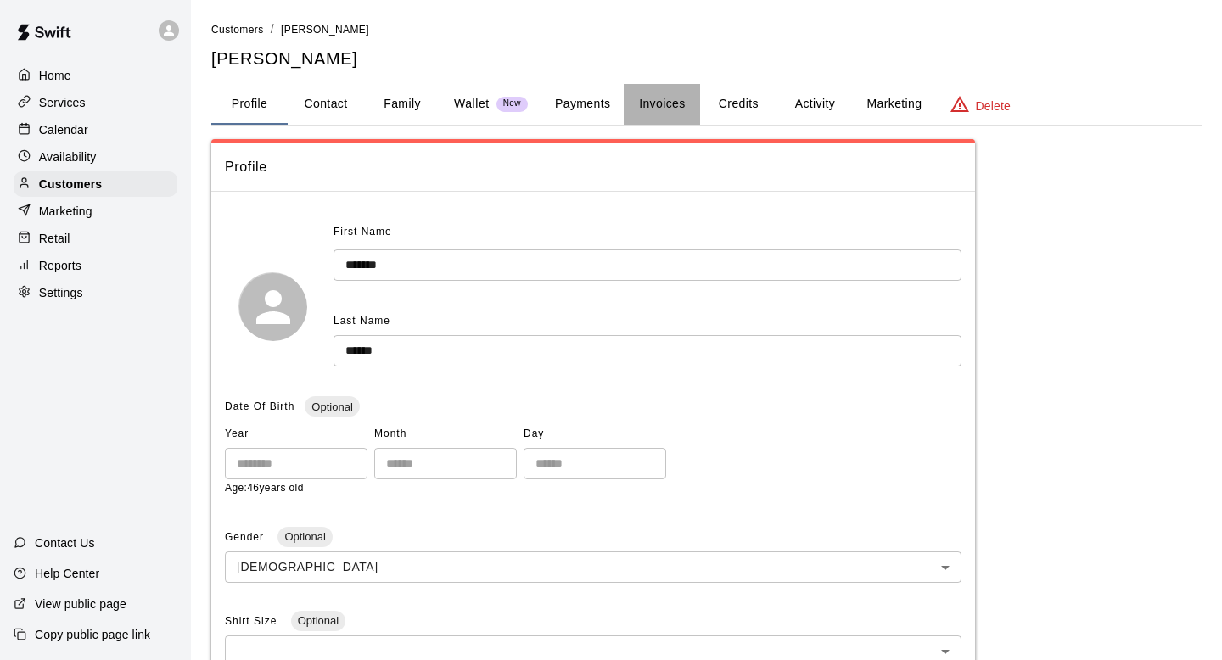
click at [644, 99] on button "Invoices" at bounding box center [662, 104] width 76 height 41
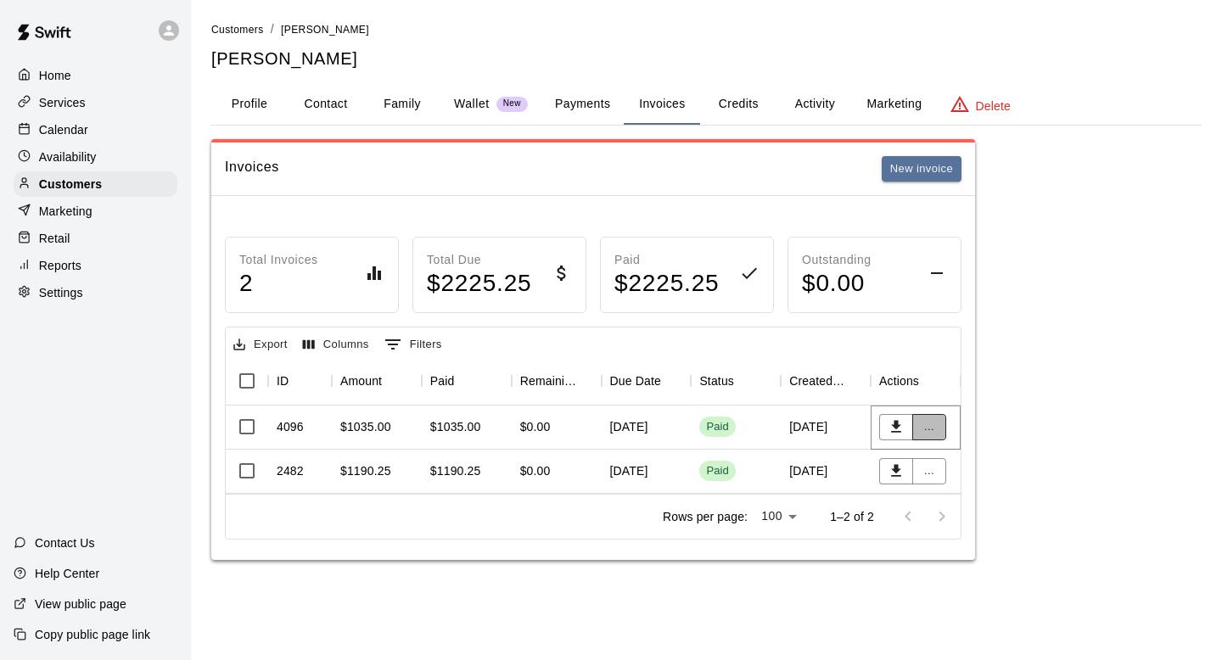
click at [939, 431] on button "..." at bounding box center [929, 427] width 34 height 26
click at [938, 469] on li "View details" at bounding box center [960, 461] width 96 height 28
